Goal: Task Accomplishment & Management: Use online tool/utility

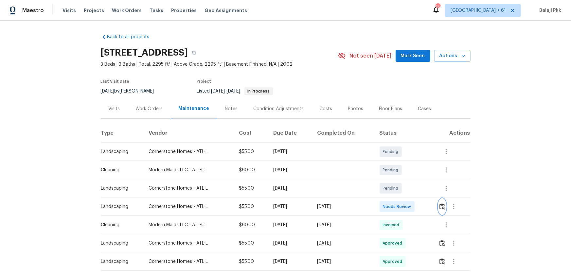
click at [406, 180] on img "button" at bounding box center [443, 207] width 6 height 6
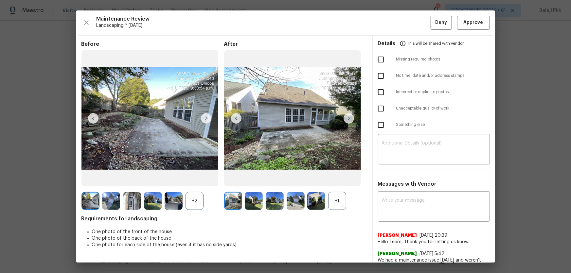
drag, startPoint x: 331, startPoint y: 200, endPoint x: 278, endPoint y: 166, distance: 62.8
click at [330, 180] on div "+1" at bounding box center [337, 201] width 18 height 18
click at [189, 180] on div "+2" at bounding box center [195, 201] width 18 height 18
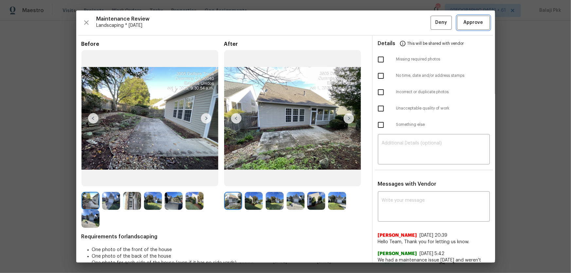
click at [406, 25] on span "Approve" at bounding box center [474, 23] width 20 height 8
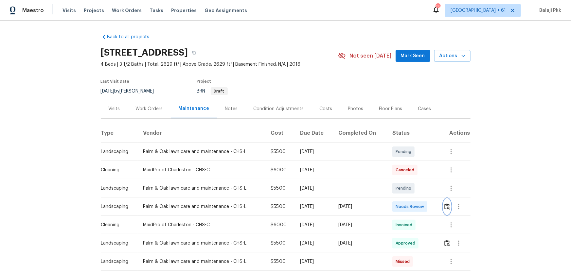
click at [406, 180] on img "button" at bounding box center [448, 207] width 6 height 6
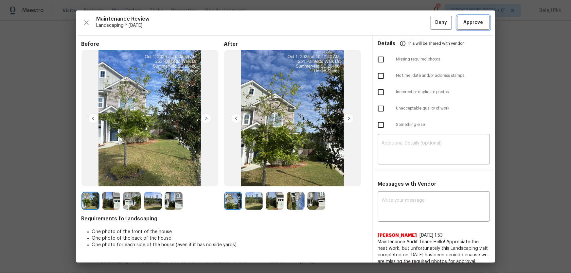
click at [406, 24] on span "Approve" at bounding box center [474, 23] width 22 height 8
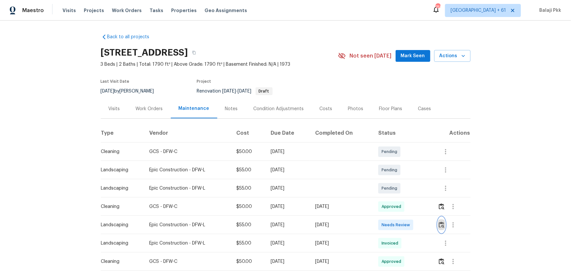
click at [406, 180] on img "button" at bounding box center [442, 225] width 6 height 6
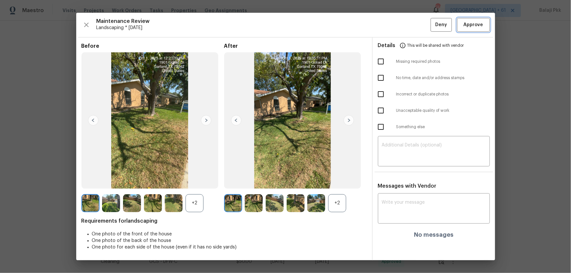
click at [406, 27] on span "Approve" at bounding box center [474, 25] width 20 height 8
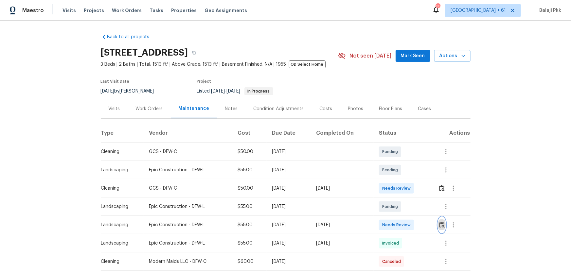
click at [406, 180] on img "button" at bounding box center [443, 225] width 6 height 6
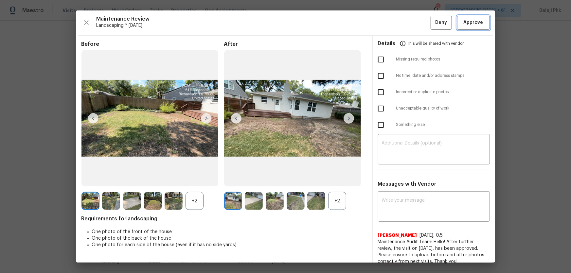
drag, startPoint x: 465, startPoint y: 20, endPoint x: 410, endPoint y: 20, distance: 55.0
click at [406, 20] on span "Approve" at bounding box center [474, 23] width 20 height 8
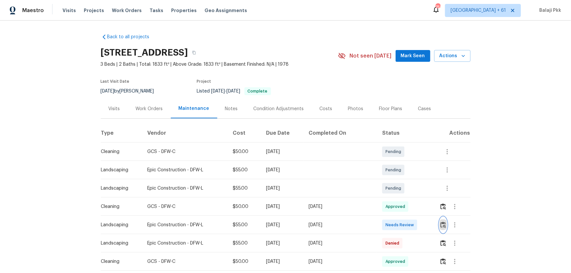
click at [406, 180] on img "button" at bounding box center [444, 225] width 6 height 6
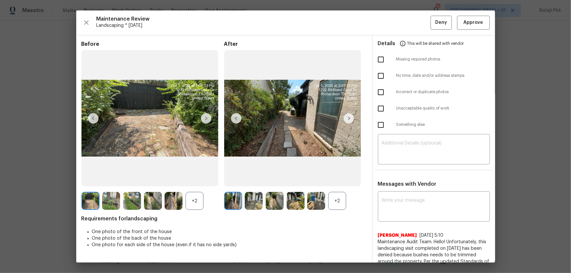
click at [340, 180] on div "+2" at bounding box center [337, 201] width 18 height 18
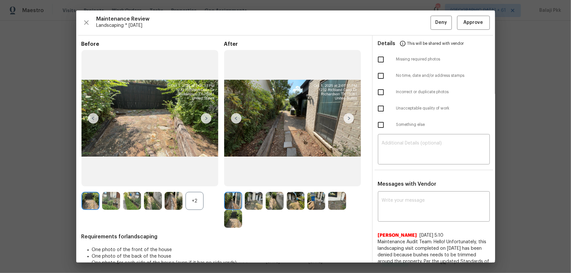
drag, startPoint x: 193, startPoint y: 209, endPoint x: 194, endPoint y: 132, distance: 77.6
click at [193, 180] on div "+2" at bounding box center [195, 201] width 18 height 18
click at [406, 26] on button "Approve" at bounding box center [474, 23] width 33 height 14
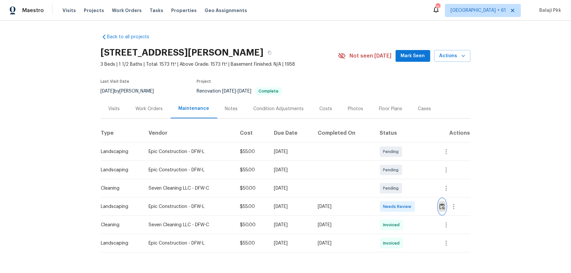
click at [406, 180] on img "button" at bounding box center [443, 207] width 6 height 6
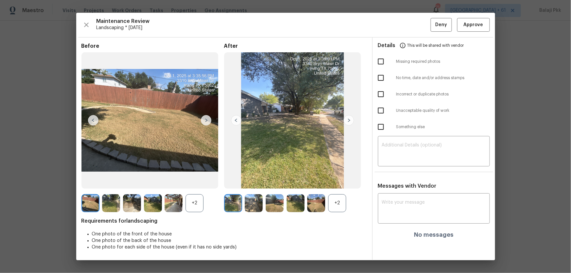
click at [341, 180] on div "After +2" at bounding box center [295, 128] width 143 height 170
click at [334, 180] on div "+2" at bounding box center [337, 204] width 18 height 18
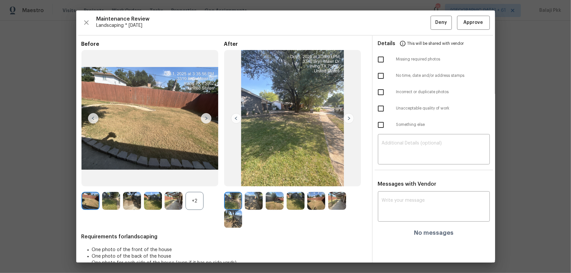
click at [199, 180] on div "+2" at bounding box center [195, 201] width 18 height 18
click at [406, 23] on span "Approve" at bounding box center [474, 23] width 20 height 8
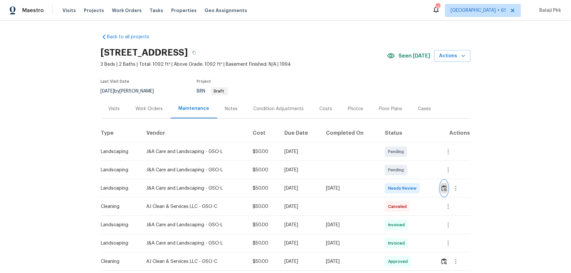
click img "button"
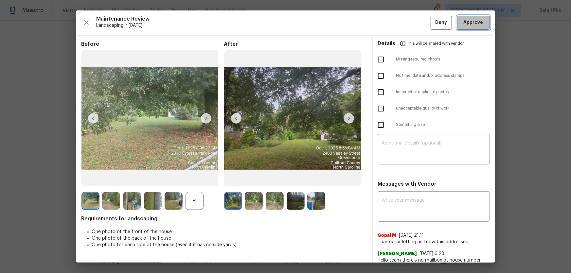
click span "Approve"
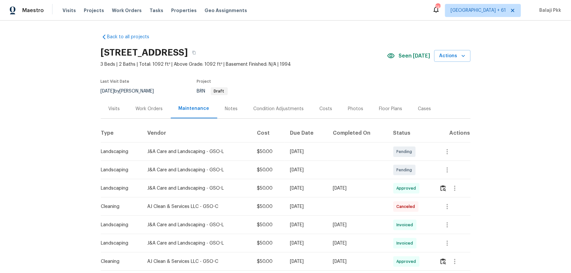
click section "2816 Cypress Park Rd, Greensboro, NC 27407 3 Beds | 2 Baths | Total: 1092 ft² |…"
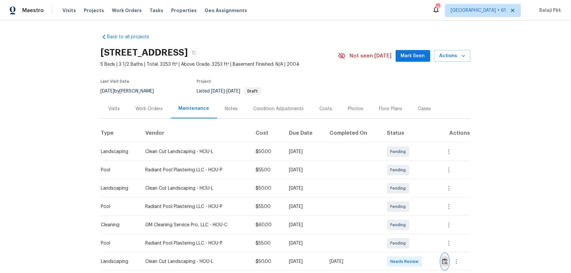
click at [406, 180] on img "button" at bounding box center [445, 262] width 6 height 6
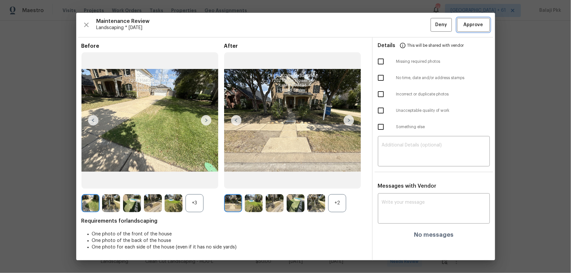
click at [406, 23] on span "Approve" at bounding box center [474, 25] width 20 height 8
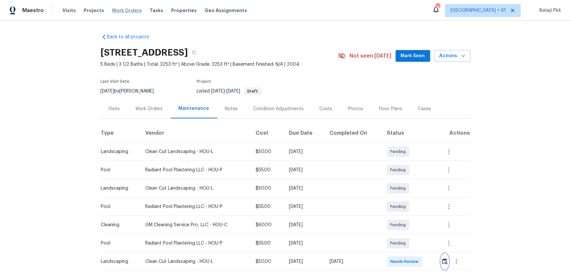
scroll to position [0, 0]
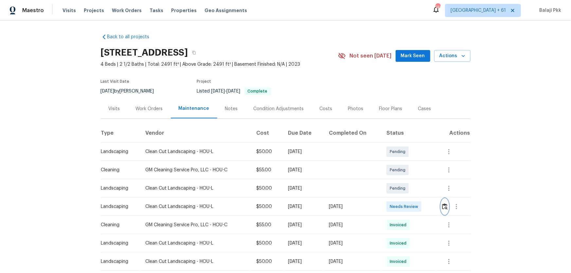
click at [406, 180] on img "button" at bounding box center [445, 207] width 6 height 6
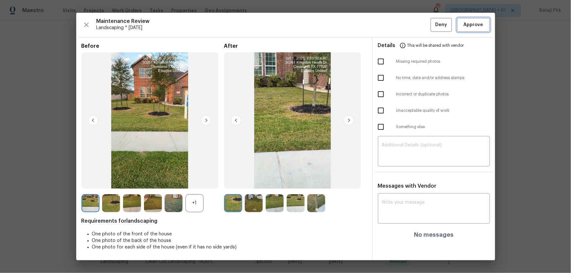
click at [406, 24] on span "Approve" at bounding box center [474, 25] width 20 height 8
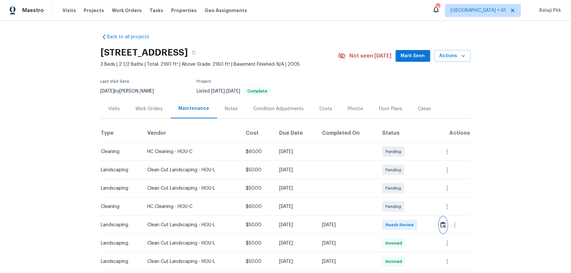
click at [406, 180] on img "button" at bounding box center [444, 225] width 6 height 6
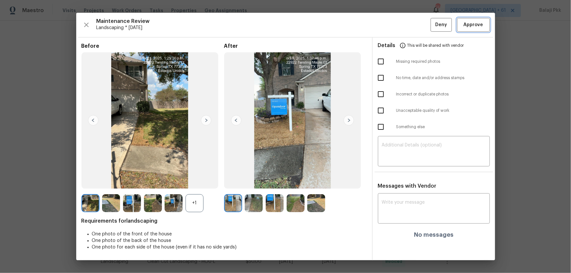
click at [406, 21] on span "Approve" at bounding box center [474, 25] width 20 height 8
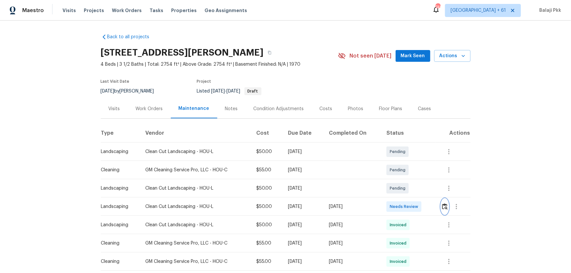
click at [406, 180] on img "button" at bounding box center [445, 207] width 6 height 6
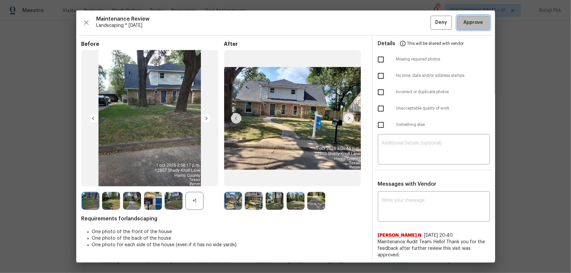
drag, startPoint x: 472, startPoint y: 24, endPoint x: 454, endPoint y: 7, distance: 25.5
click at [406, 24] on span "Approve" at bounding box center [474, 23] width 20 height 8
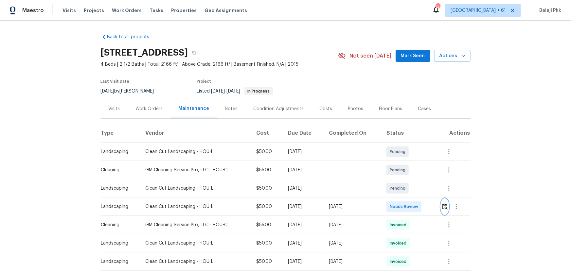
click at [406, 180] on img "button" at bounding box center [445, 207] width 6 height 6
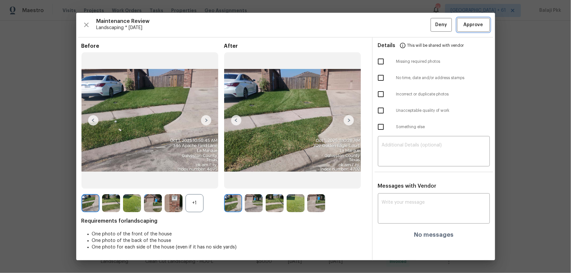
click at [406, 25] on span "Approve" at bounding box center [474, 25] width 20 height 8
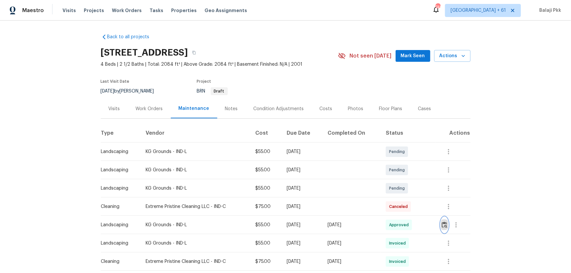
click at [406, 180] on button "button" at bounding box center [445, 225] width 8 height 16
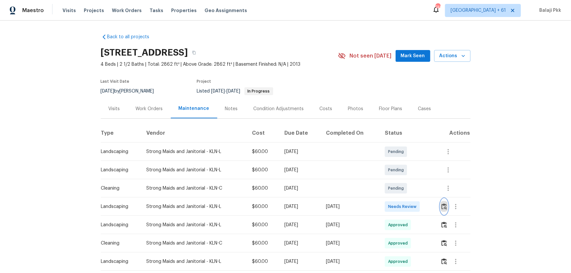
click at [406, 180] on img "button" at bounding box center [445, 207] width 6 height 6
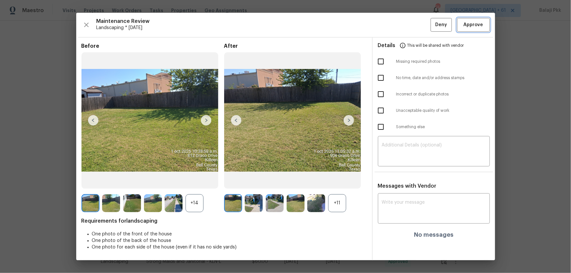
click at [406, 26] on span "Approve" at bounding box center [474, 25] width 20 height 8
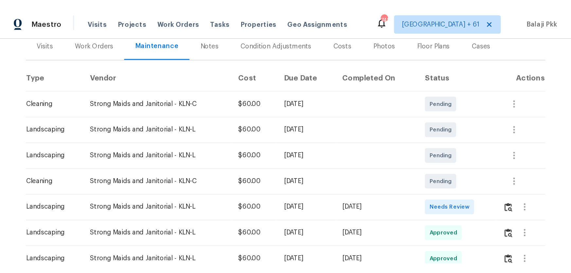
scroll to position [89, 0]
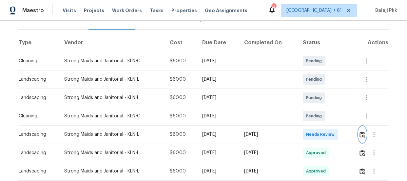
click at [360, 132] on img "button" at bounding box center [362, 134] width 6 height 6
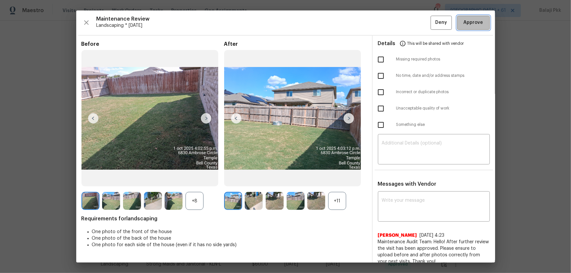
click at [406, 21] on span "Approve" at bounding box center [474, 23] width 20 height 8
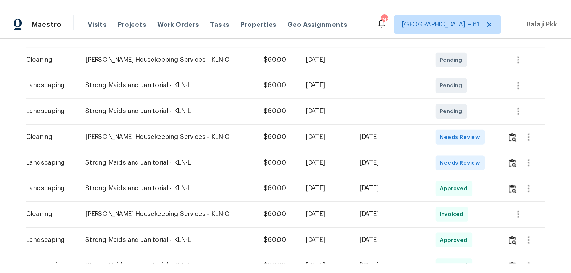
scroll to position [119, 0]
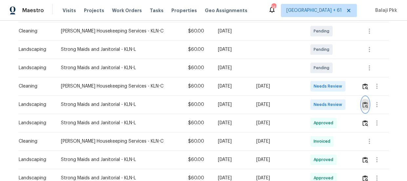
click at [362, 105] on img "button" at bounding box center [365, 105] width 6 height 6
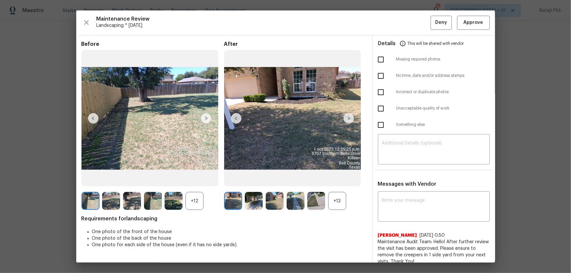
scroll to position [115, 0]
click at [349, 119] on img at bounding box center [349, 118] width 10 height 10
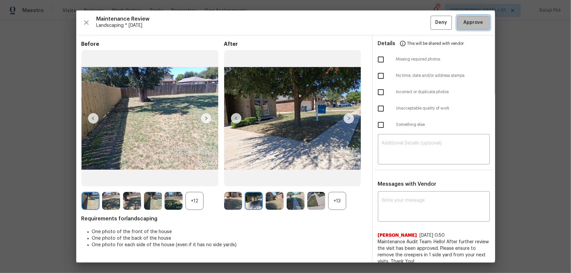
click at [406, 16] on button "Approve" at bounding box center [474, 23] width 33 height 14
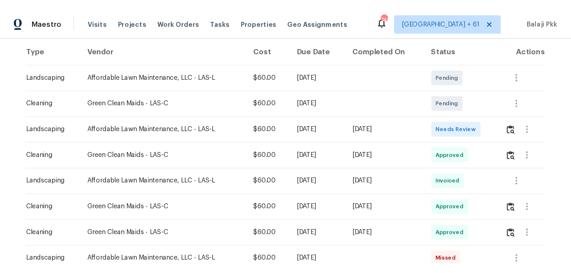
scroll to position [119, 0]
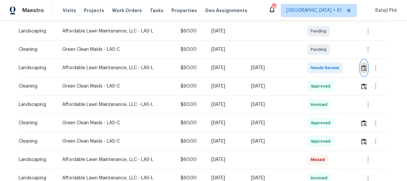
click at [363, 70] on img "button" at bounding box center [364, 68] width 6 height 6
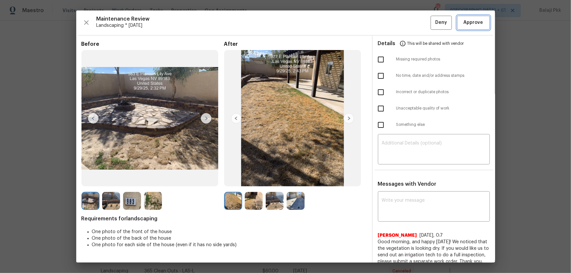
click at [406, 20] on span "Approve" at bounding box center [474, 23] width 20 height 8
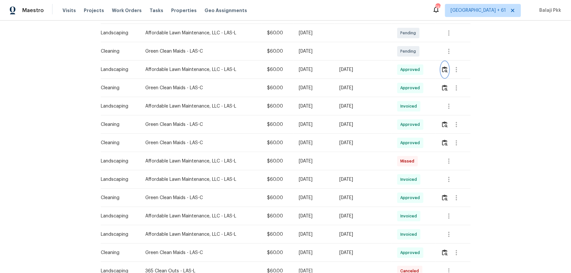
scroll to position [0, 0]
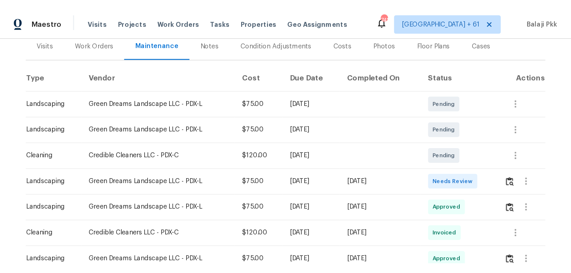
scroll to position [89, 0]
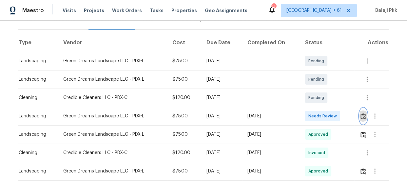
click at [359, 115] on button "button" at bounding box center [363, 116] width 8 height 16
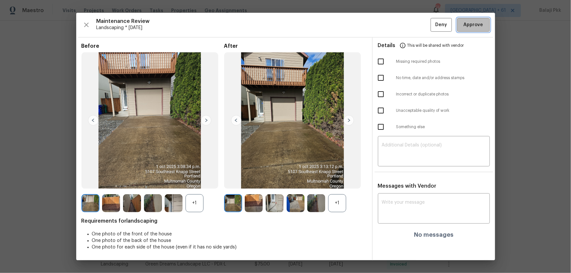
click at [406, 29] on span "Approve" at bounding box center [474, 25] width 20 height 8
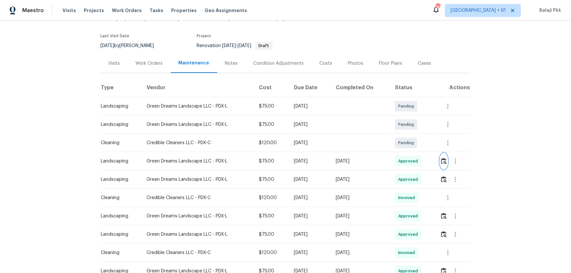
scroll to position [0, 0]
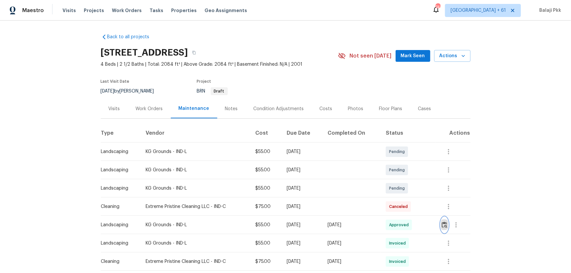
click at [406, 180] on img "button" at bounding box center [445, 225] width 6 height 6
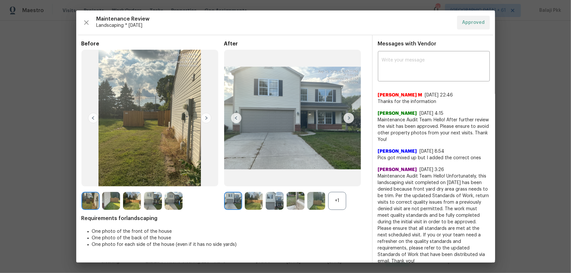
click at [346, 119] on img at bounding box center [349, 118] width 10 height 10
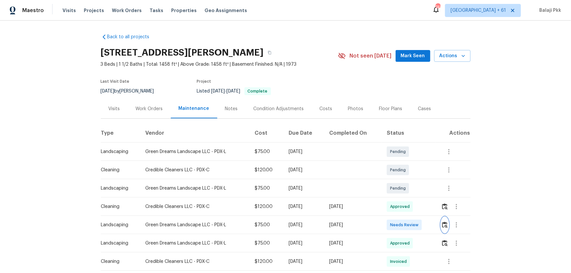
click at [406, 180] on img "button" at bounding box center [445, 225] width 6 height 6
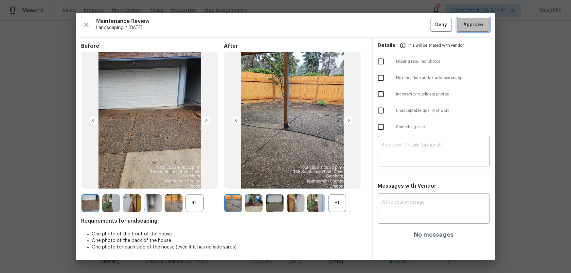
click at [406, 28] on span "Approve" at bounding box center [474, 25] width 20 height 8
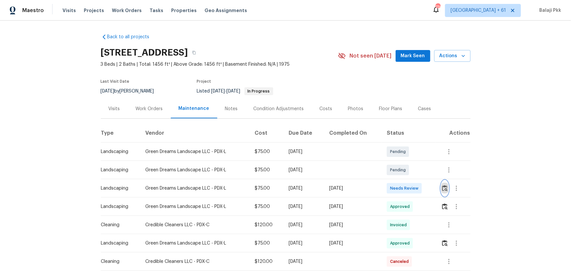
click at [406, 180] on img "button" at bounding box center [445, 188] width 6 height 6
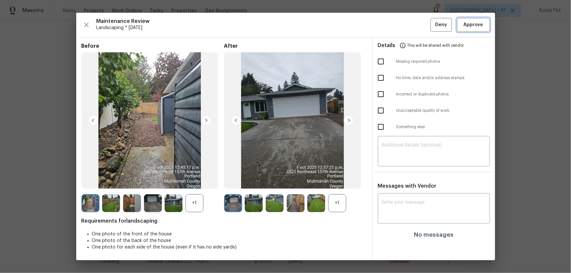
click at [406, 29] on span "Approve" at bounding box center [474, 25] width 20 height 8
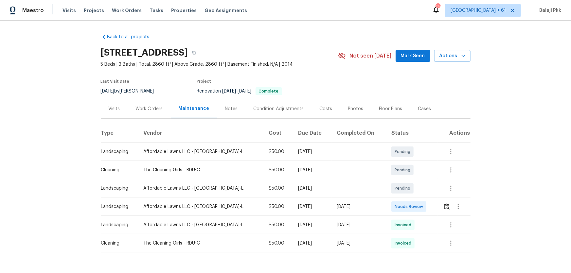
click at [406, 180] on td "Pending" at bounding box center [412, 188] width 52 height 18
click at [406, 180] on div at bounding box center [459, 207] width 16 height 16
click at [406, 180] on img "button" at bounding box center [447, 207] width 6 height 6
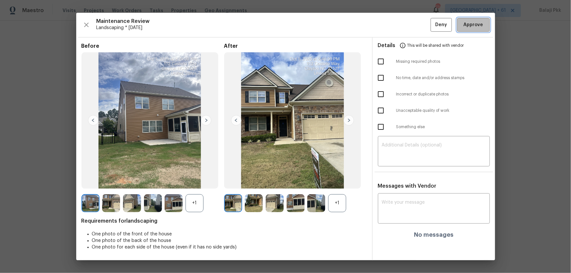
click at [406, 22] on span "Approve" at bounding box center [474, 25] width 20 height 8
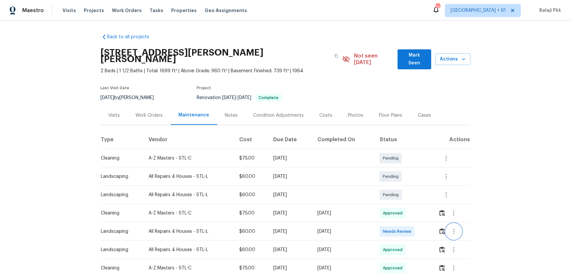
click at [406, 180] on button "button" at bounding box center [454, 232] width 16 height 16
click at [406, 180] on div at bounding box center [285, 136] width 571 height 273
click at [406, 180] on img "button" at bounding box center [443, 232] width 6 height 6
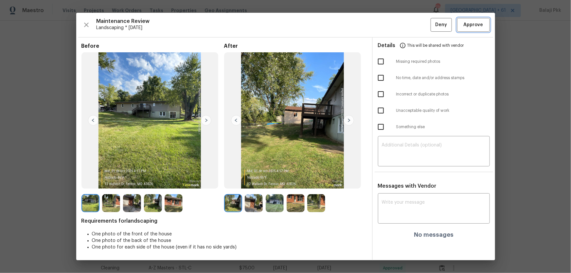
click at [406, 23] on span "Approve" at bounding box center [474, 25] width 20 height 8
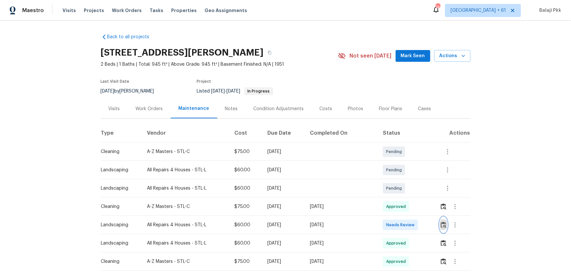
click at [406, 180] on img "button" at bounding box center [444, 225] width 6 height 6
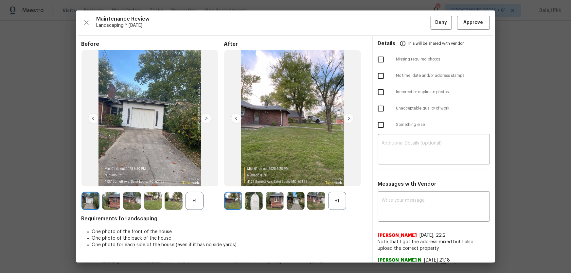
click at [343, 180] on div "+1" at bounding box center [337, 201] width 18 height 18
click at [406, 19] on span "Approve" at bounding box center [474, 23] width 20 height 8
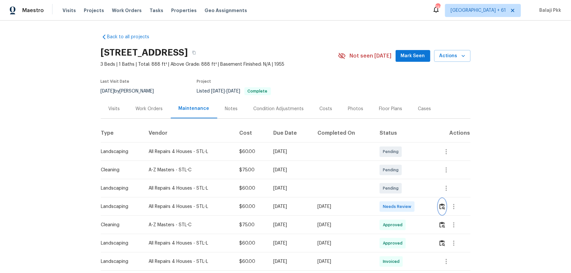
click at [445, 198] on button "button" at bounding box center [443, 207] width 8 height 16
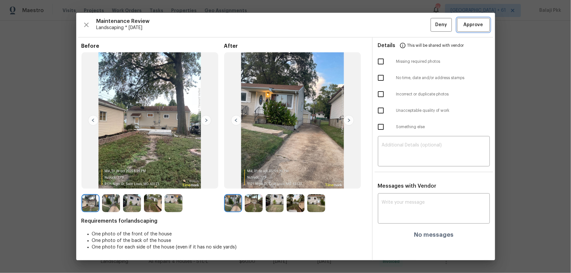
click at [447, 27] on span "Approve" at bounding box center [474, 25] width 20 height 8
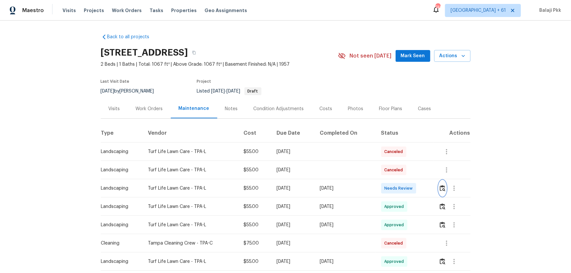
click at [406, 180] on img "button" at bounding box center [443, 188] width 6 height 6
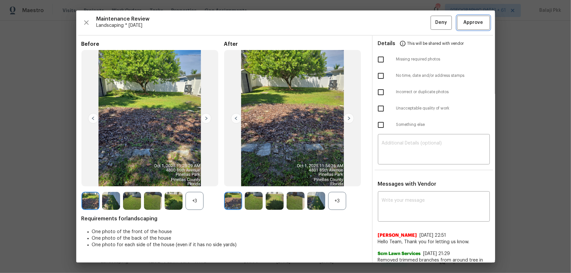
click at [406, 19] on span "Approve" at bounding box center [474, 23] width 20 height 8
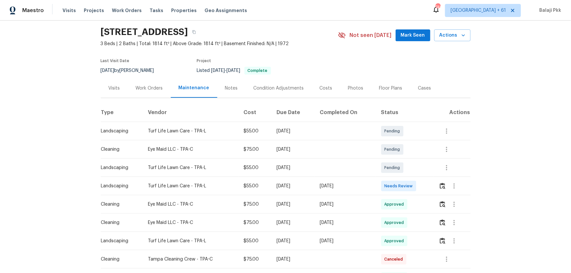
scroll to position [29, 0]
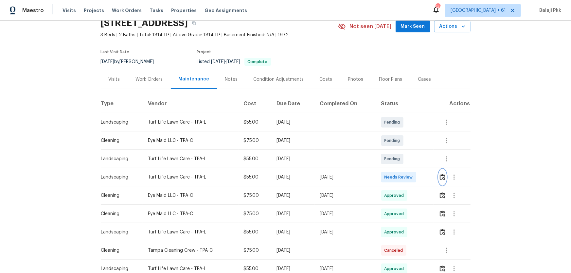
click at [406, 177] on img "button" at bounding box center [443, 177] width 6 height 6
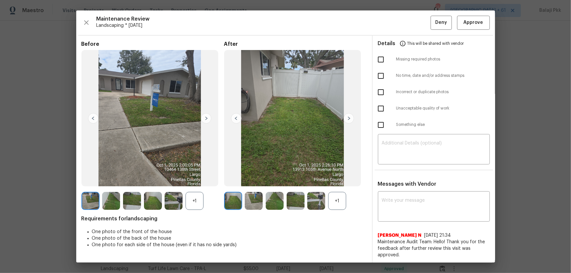
click at [335, 180] on div "+1" at bounding box center [337, 201] width 18 height 18
drag, startPoint x: 196, startPoint y: 198, endPoint x: 193, endPoint y: 111, distance: 86.8
click at [196, 180] on div "+1" at bounding box center [195, 201] width 18 height 18
click at [406, 22] on span "Approve" at bounding box center [474, 23] width 20 height 8
